Goal: Task Accomplishment & Management: Use online tool/utility

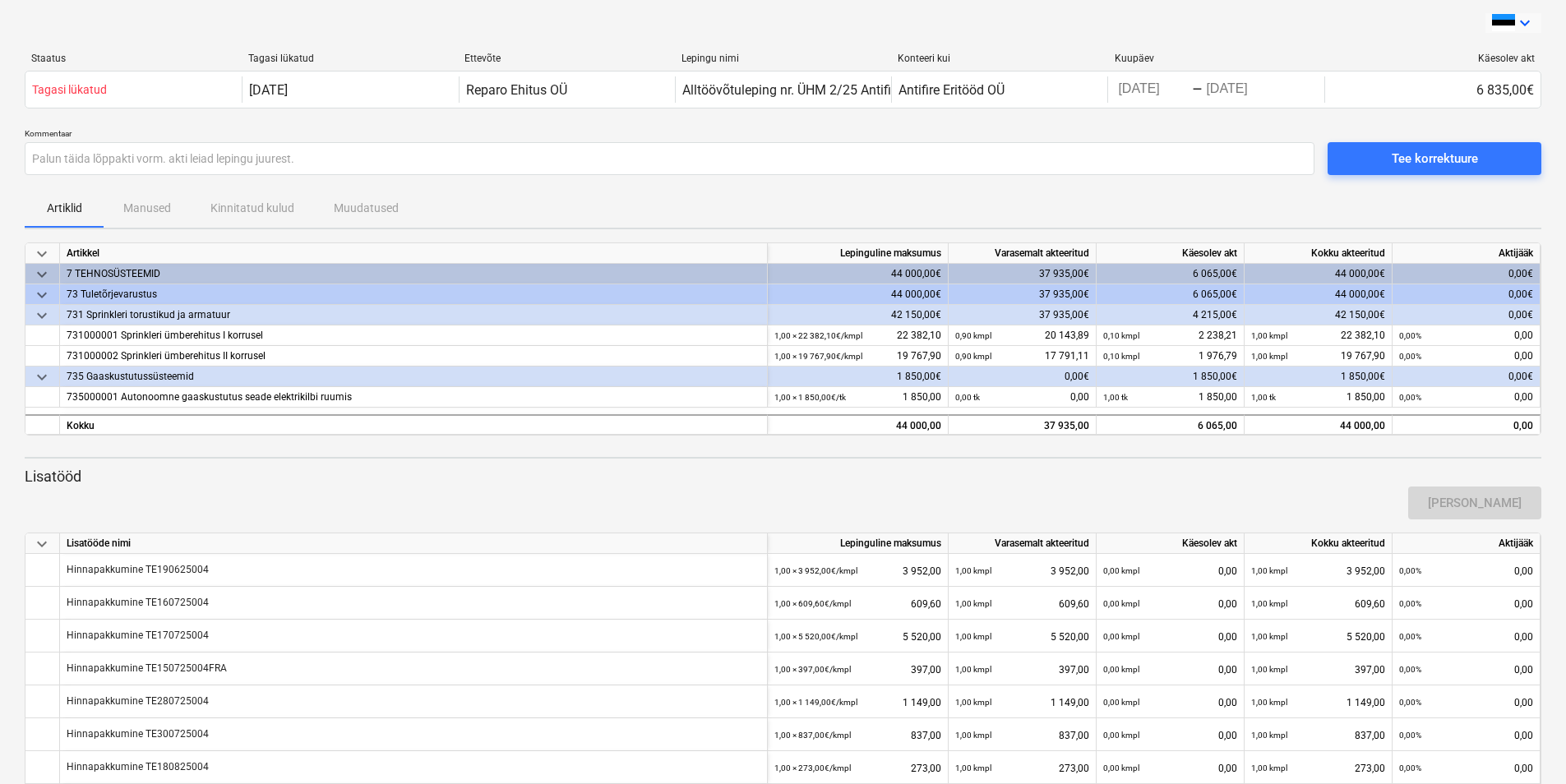
click at [1529, 26] on icon "keyboard_arrow_down" at bounding box center [1525, 23] width 20 height 20
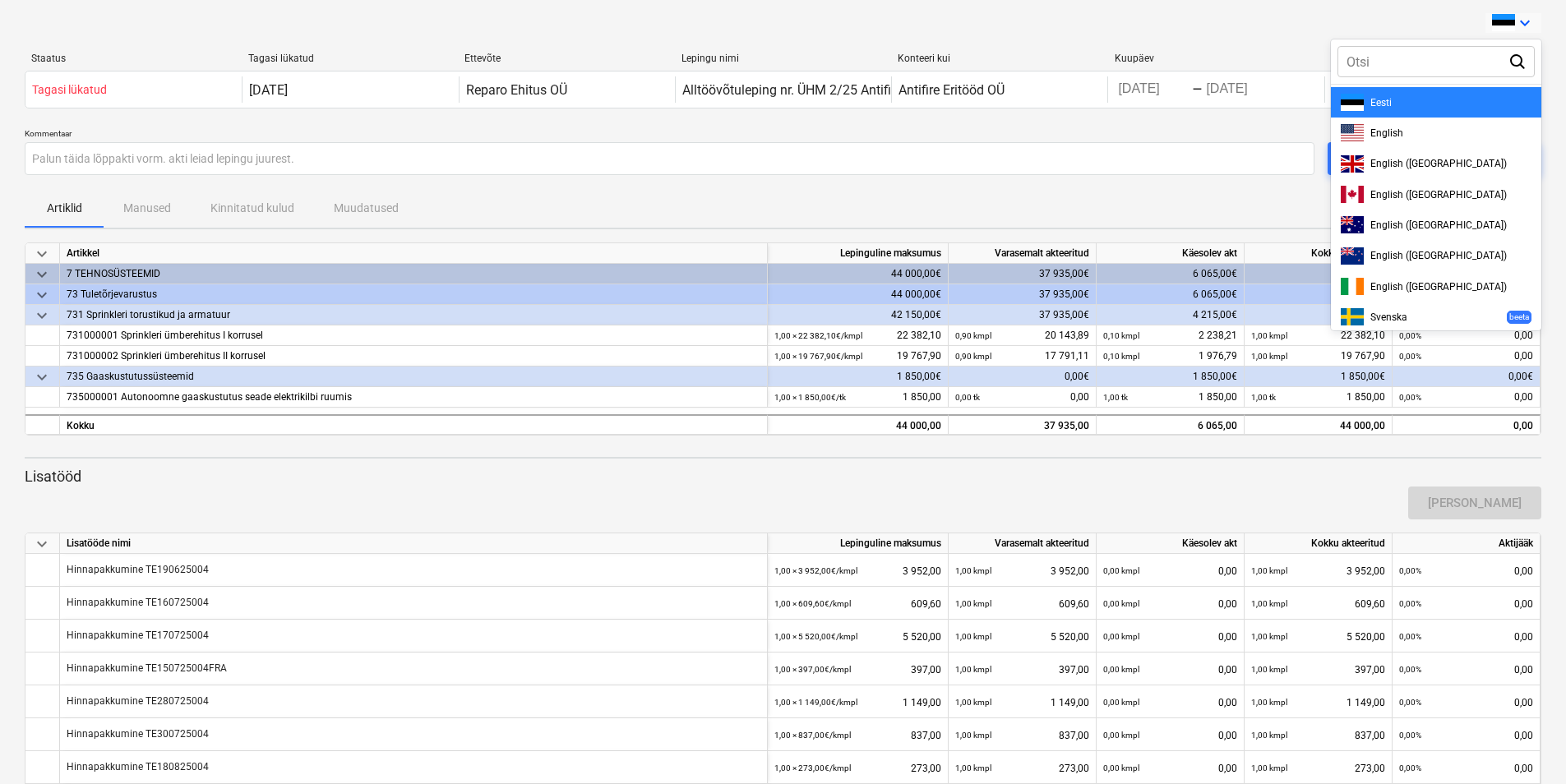
click at [903, 29] on div at bounding box center [783, 392] width 1566 height 784
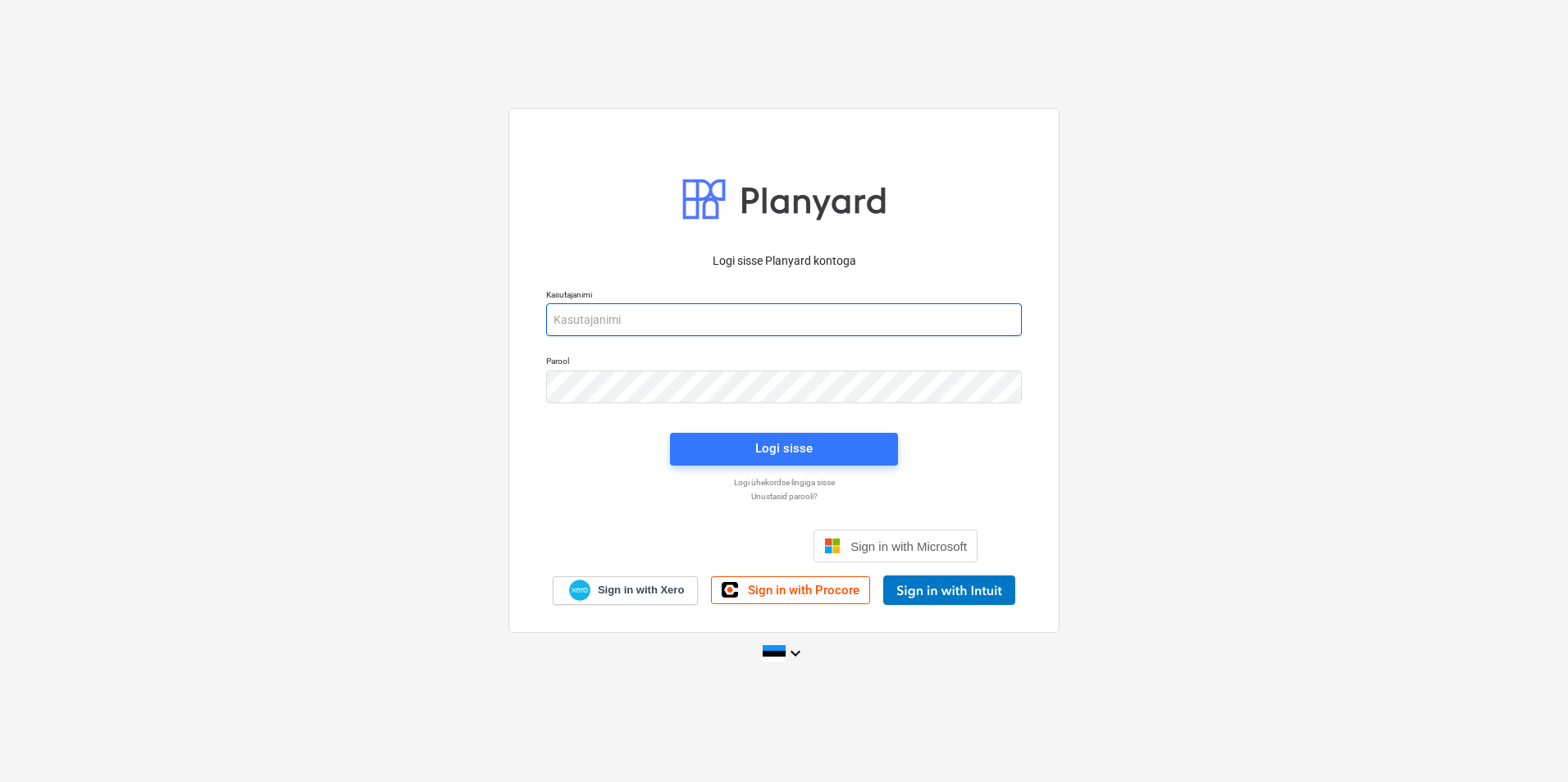
click at [733, 314] on input "email" at bounding box center [784, 319] width 475 height 33
type input "tonu.ernits@antifire.ee"
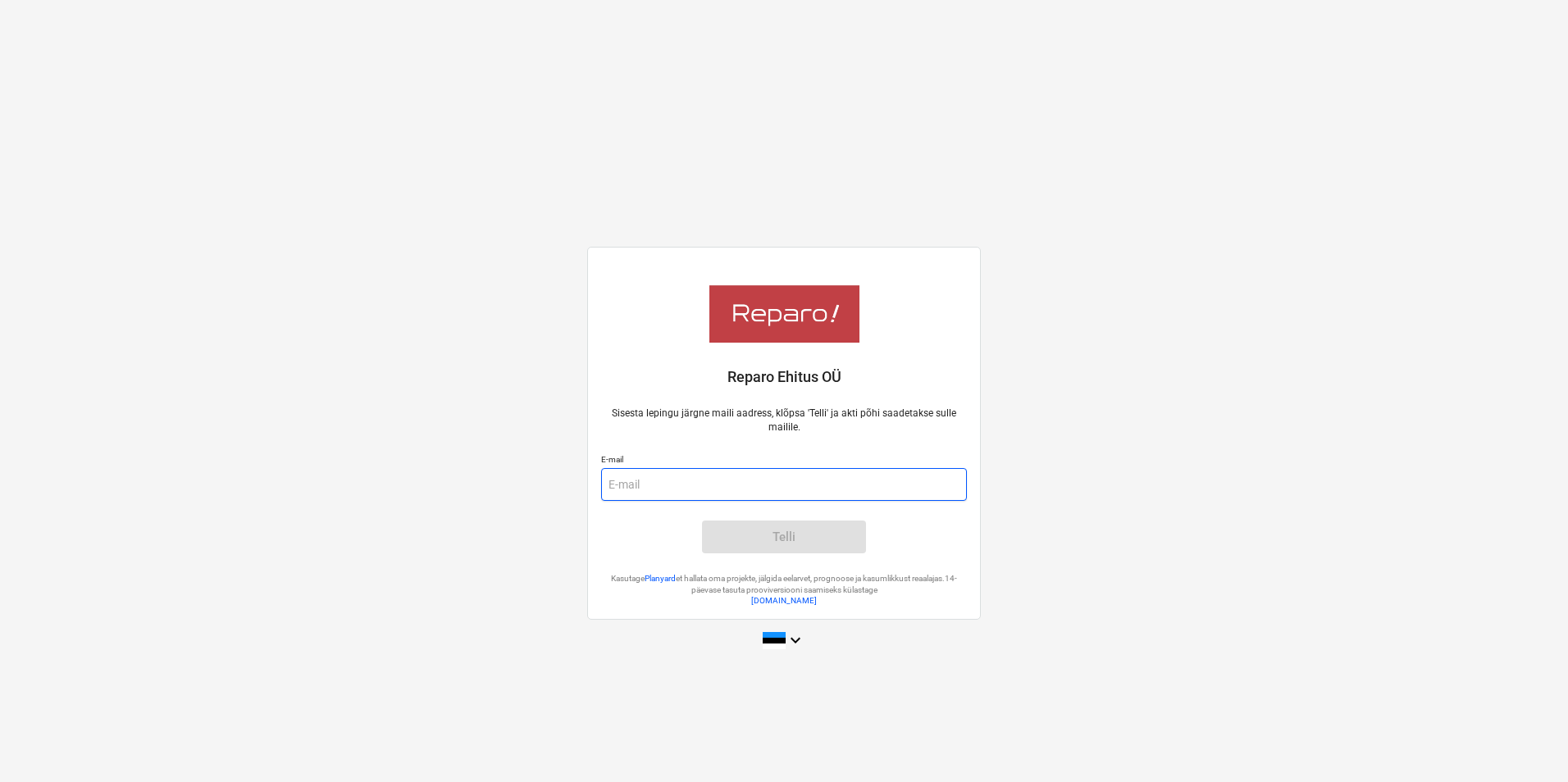
click at [723, 485] on input "email" at bounding box center [783, 484] width 366 height 33
type input "[EMAIL_ADDRESS][DOMAIN_NAME]"
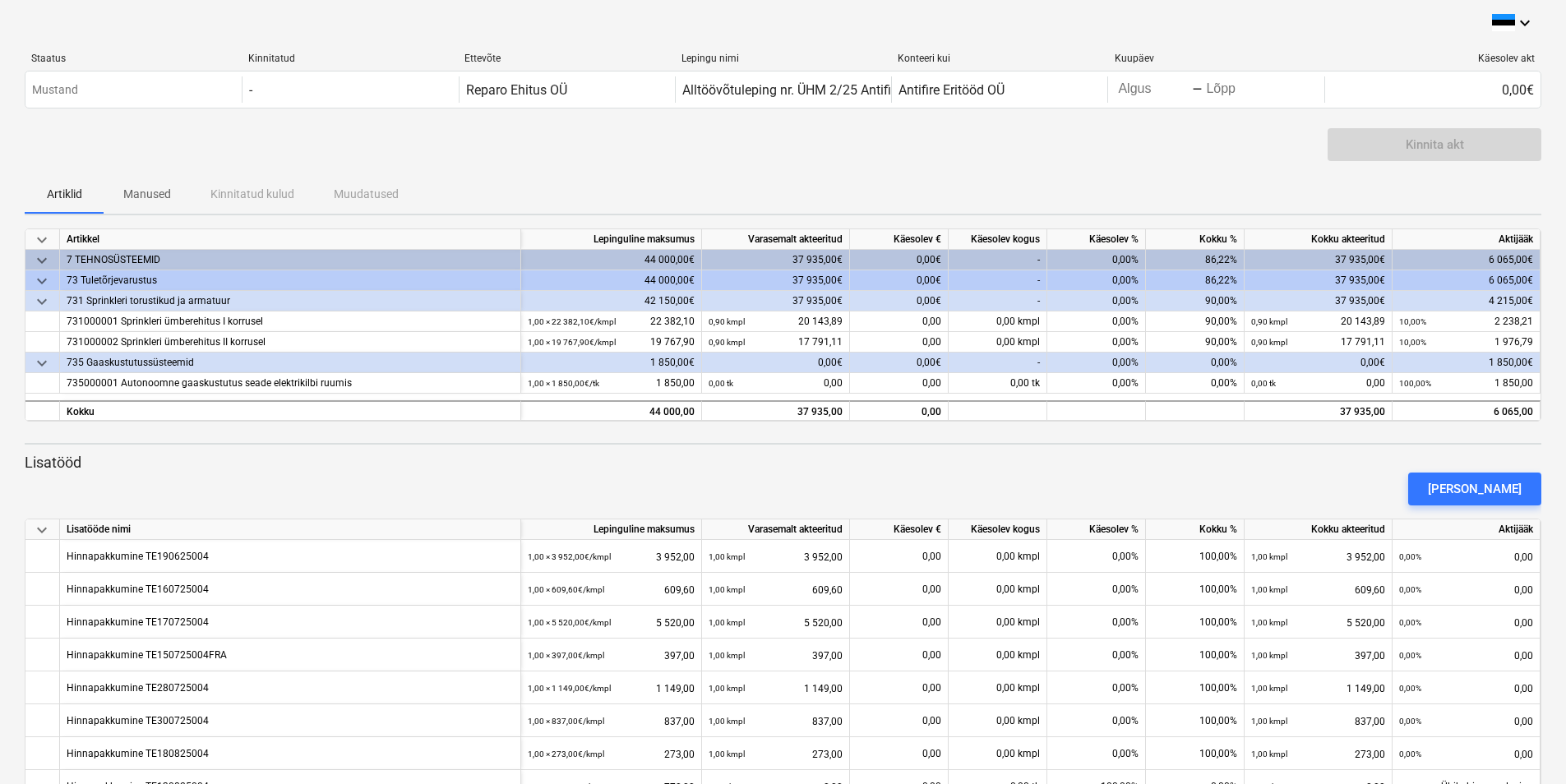
click at [1505, 56] on div "Käesolev akt" at bounding box center [1433, 58] width 203 height 12
